Goal: Transaction & Acquisition: Purchase product/service

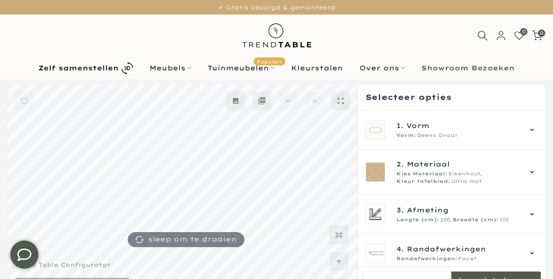
click at [531, 130] on div "1. Vorm Vorm: Deens Ovaal" at bounding box center [451, 130] width 171 height 20
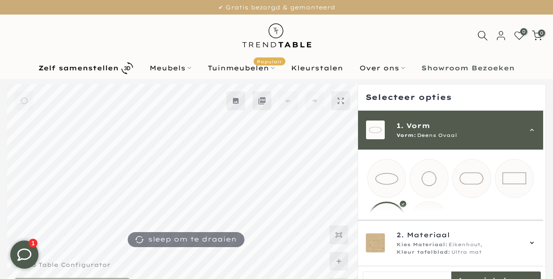
click at [522, 174] on mmq-loader at bounding box center [514, 178] width 38 height 38
click at [481, 238] on span "2. Materiaal" at bounding box center [459, 235] width 125 height 10
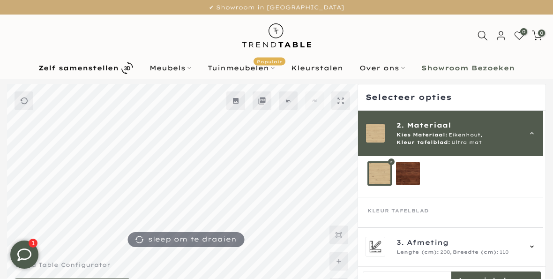
scroll to position [57, 0]
click at [418, 180] on mmq-loader at bounding box center [408, 174] width 24 height 24
click at [382, 179] on mmq-loader at bounding box center [380, 174] width 24 height 24
click at [435, 210] on div "Kleur tafelblad" at bounding box center [450, 215] width 167 height 14
click at [432, 212] on div "Kleur tafelblad" at bounding box center [450, 215] width 167 height 14
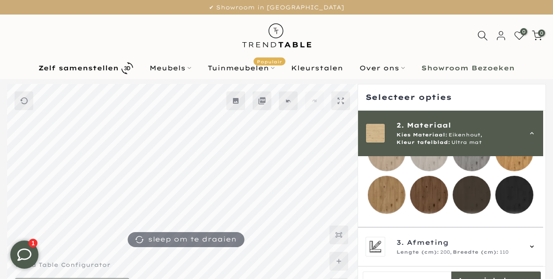
scroll to position [189, 0]
click at [395, 201] on mmq-loader at bounding box center [387, 195] width 38 height 38
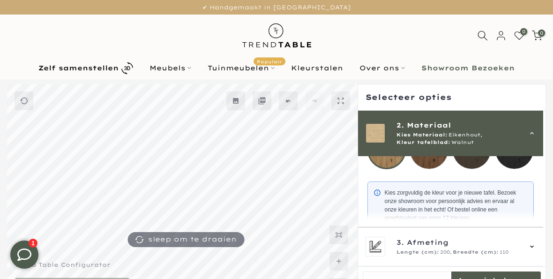
scroll to position [234, 0]
click at [521, 243] on span "3. Afmeting" at bounding box center [459, 242] width 125 height 10
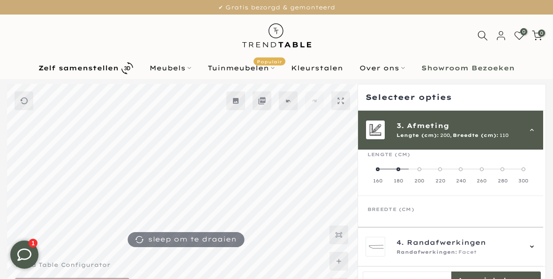
scroll to position [84, 0]
click at [536, 244] on icon at bounding box center [531, 246] width 7 height 7
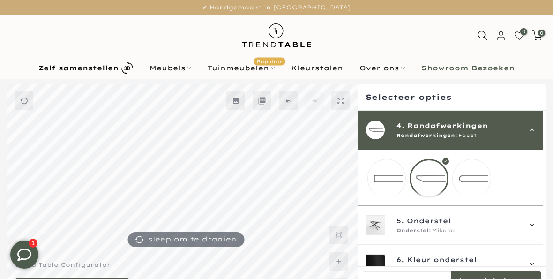
scroll to position [123, 0]
click at [389, 188] on mmq-loader at bounding box center [387, 178] width 38 height 38
click at [532, 233] on div "5. Onderstel Onderstel: Mikado" at bounding box center [451, 225] width 171 height 20
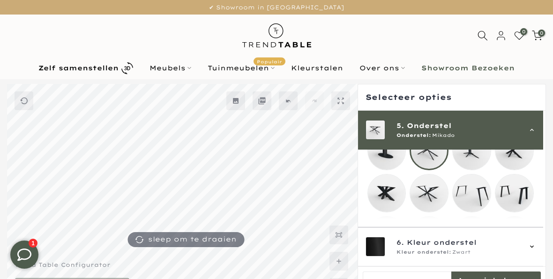
scroll to position [190, 0]
click at [528, 197] on mmq-loader at bounding box center [514, 193] width 38 height 38
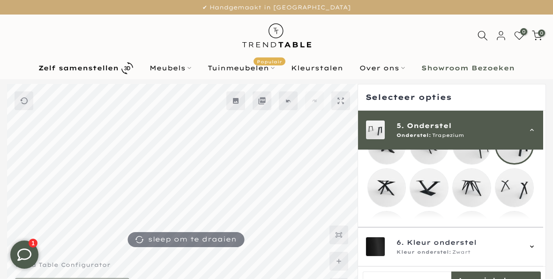
click at [529, 247] on div "6. Kleur onderstel Kleur onderstel: Zwart" at bounding box center [451, 247] width 171 height 20
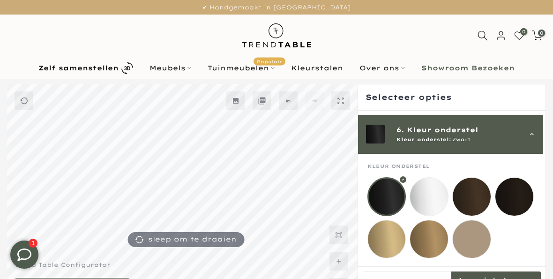
scroll to position [201, 0]
click at [531, 195] on mmq-loader at bounding box center [514, 197] width 38 height 38
click at [391, 195] on mmq-loader at bounding box center [387, 197] width 38 height 38
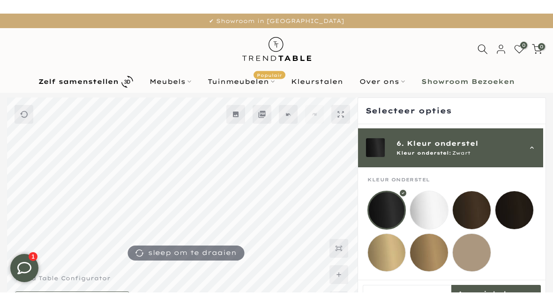
scroll to position [207, 0]
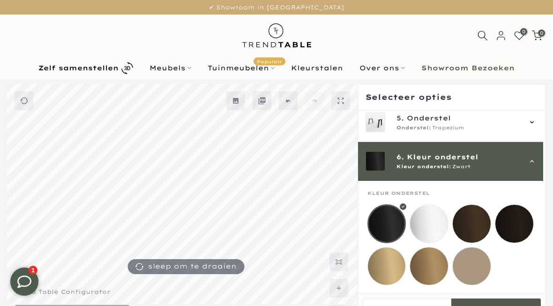
scroll to position [180, 0]
